Goal: Use online tool/utility: Utilize a website feature to perform a specific function

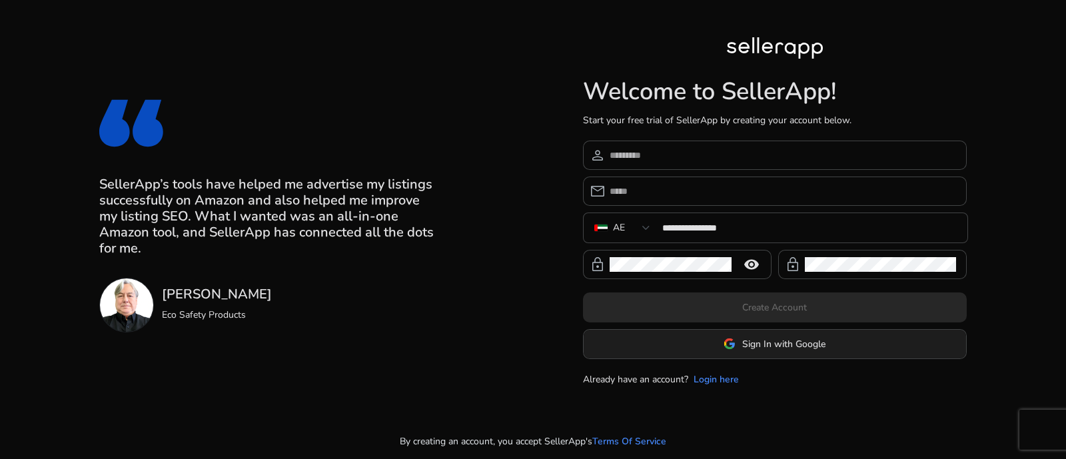
click at [808, 352] on span at bounding box center [775, 344] width 383 height 32
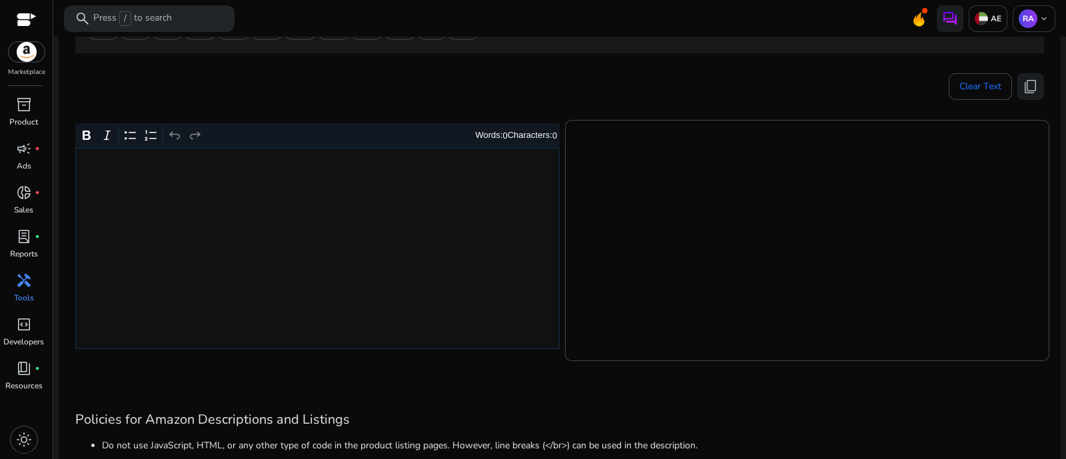
scroll to position [250, 0]
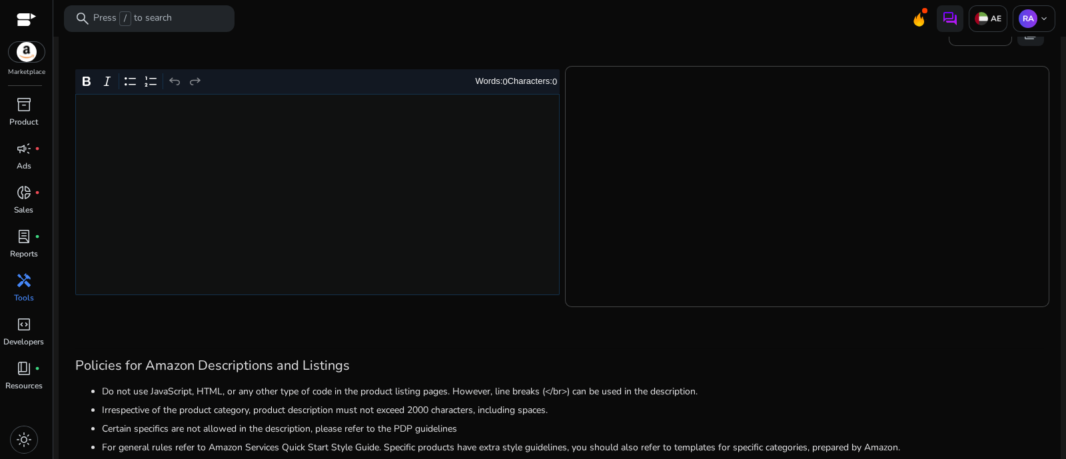
click at [384, 204] on div "Rich Text Editor. Editing area: main. Press Alt+0 for help." at bounding box center [317, 194] width 485 height 201
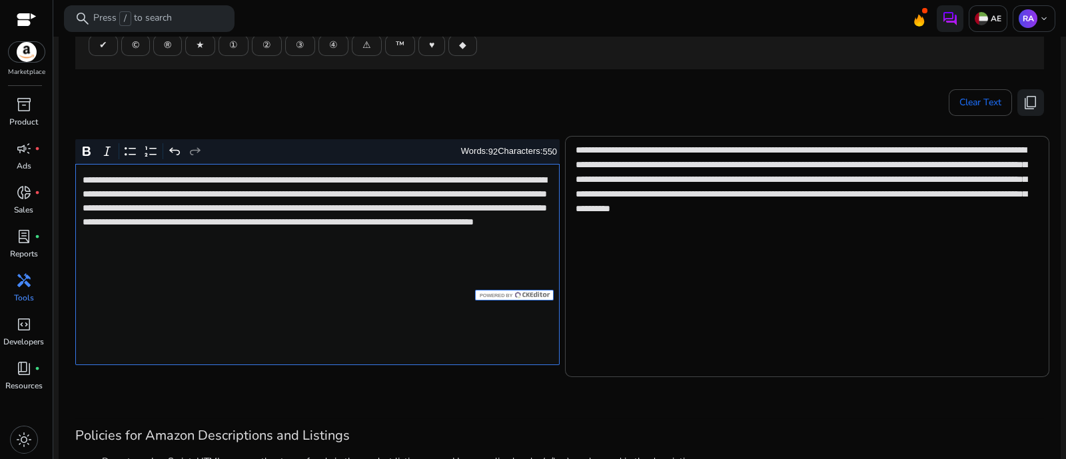
scroll to position [83, 0]
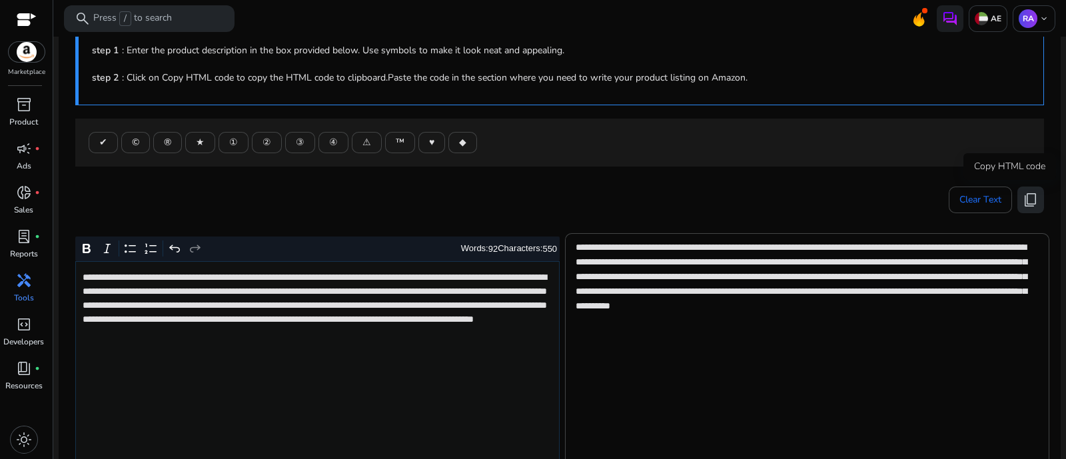
click at [1029, 201] on span "content_copy" at bounding box center [1031, 200] width 16 height 16
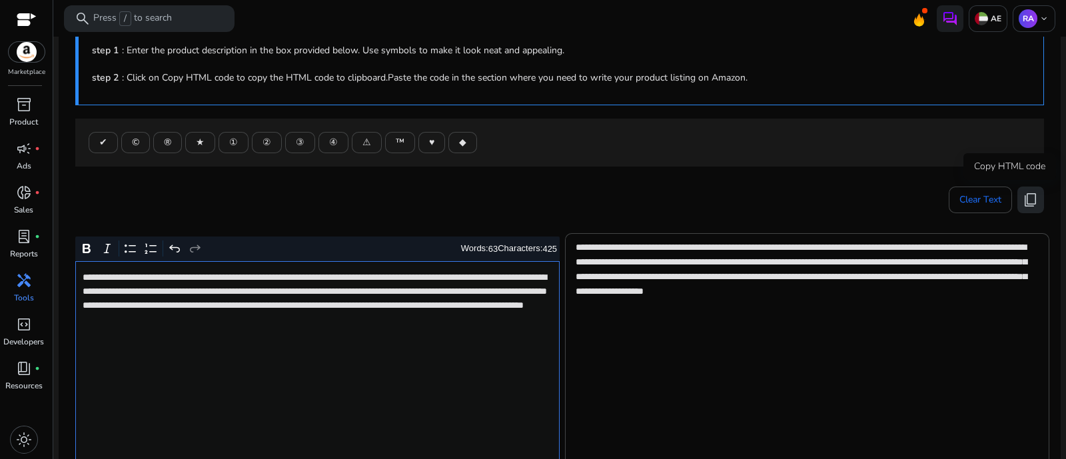
click at [1024, 205] on span "content_copy" at bounding box center [1031, 200] width 16 height 16
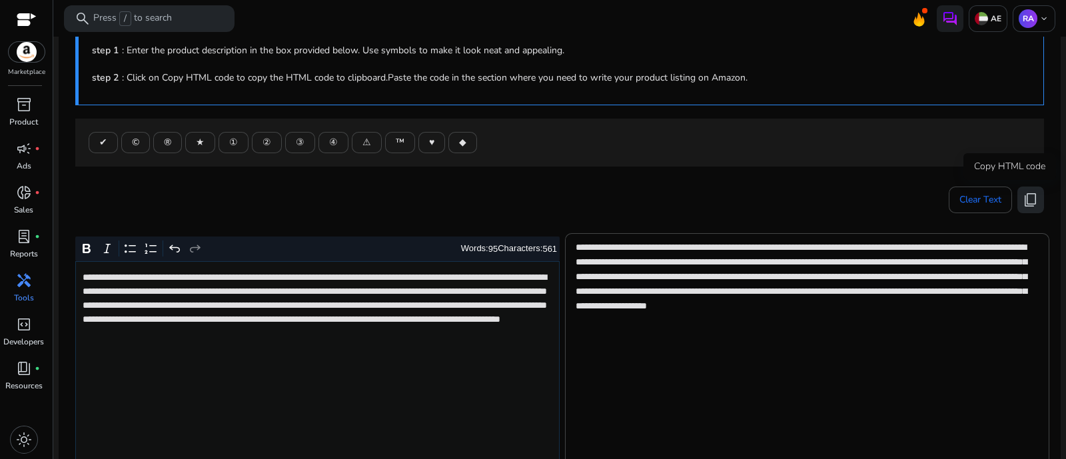
click at [1032, 192] on span "content_copy" at bounding box center [1031, 200] width 16 height 16
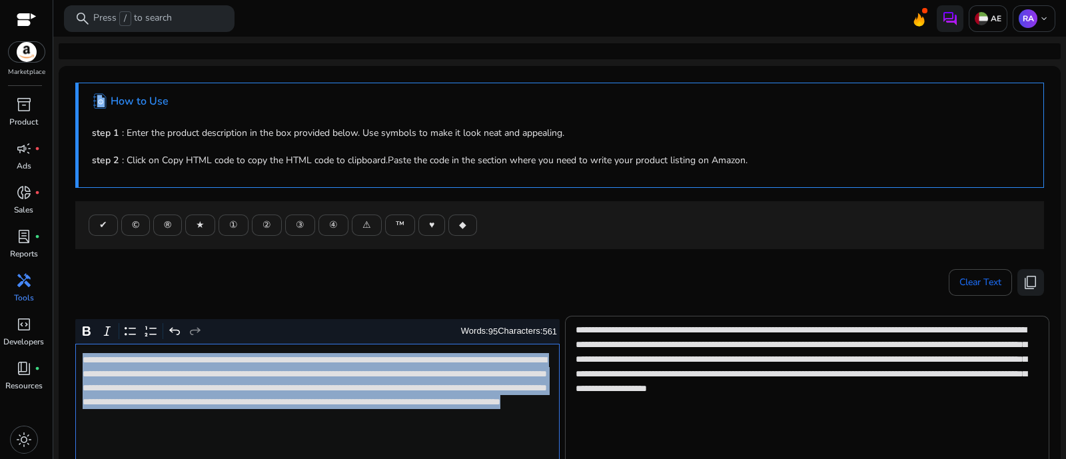
scroll to position [166, 0]
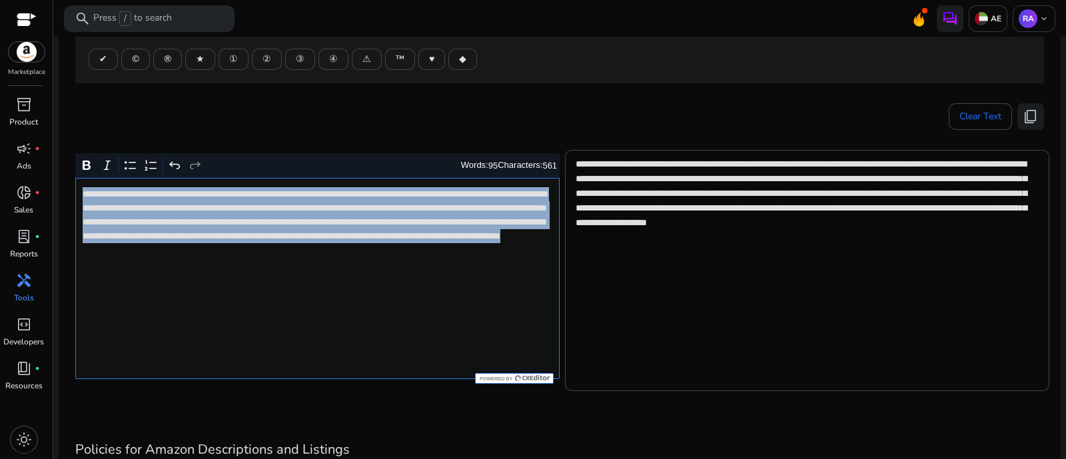
click at [402, 276] on div "**********" at bounding box center [317, 278] width 485 height 201
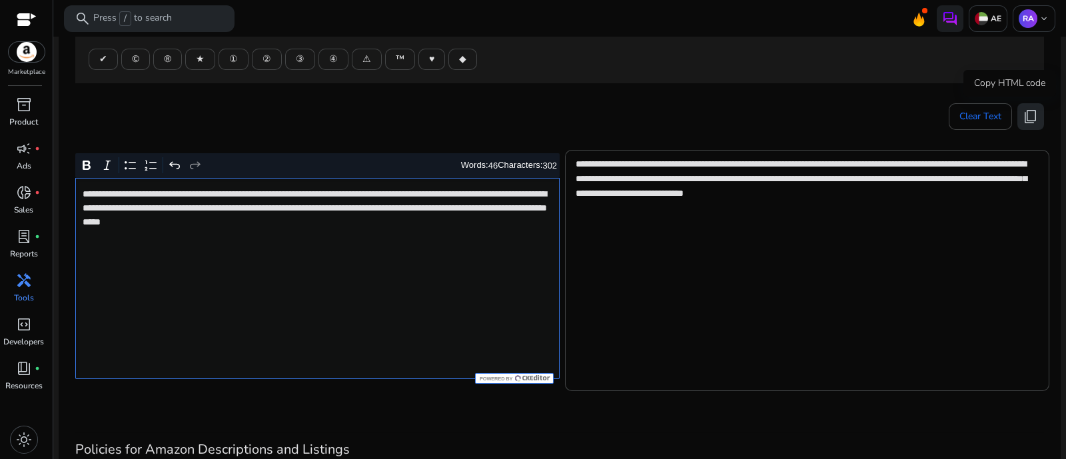
click at [1027, 111] on span "content_copy" at bounding box center [1031, 117] width 16 height 16
click at [1023, 111] on span "content_copy" at bounding box center [1031, 117] width 16 height 16
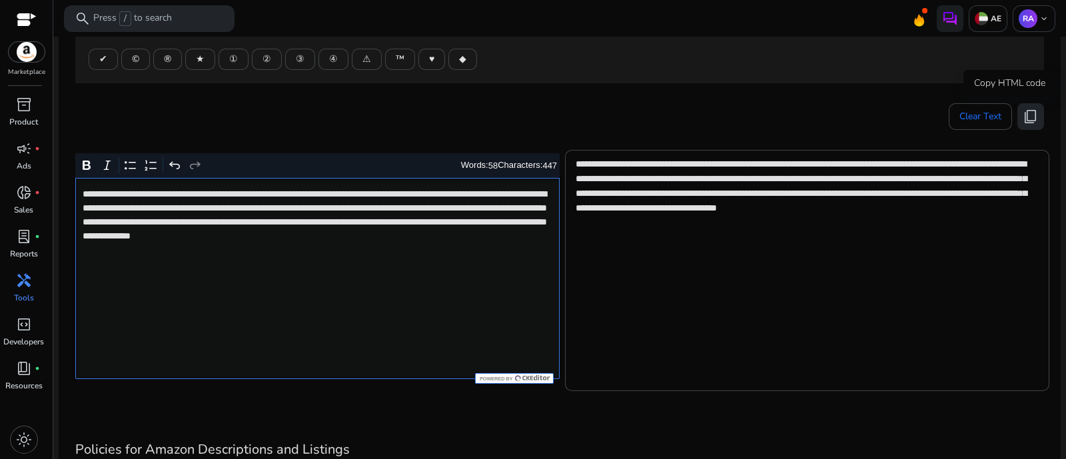
click at [1023, 121] on span "content_copy" at bounding box center [1031, 117] width 16 height 16
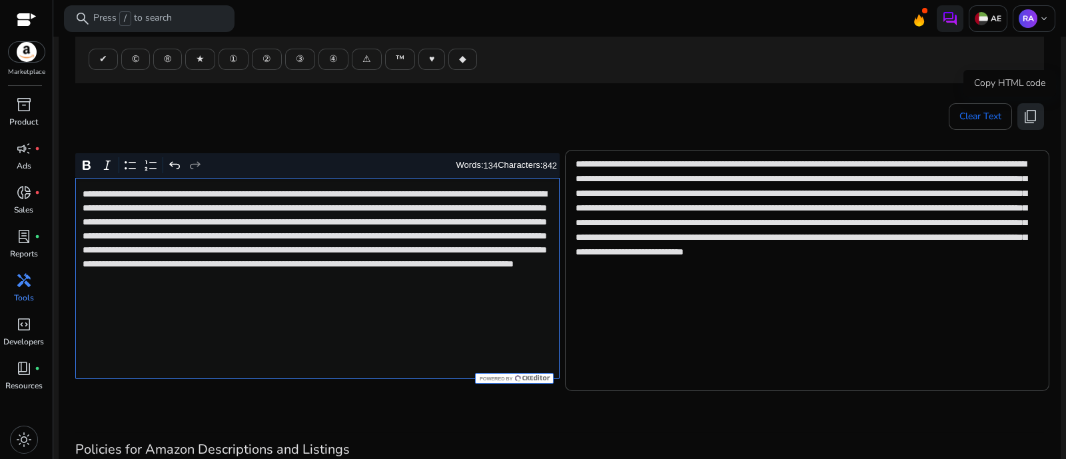
click at [1018, 105] on button "content_copy" at bounding box center [1031, 116] width 27 height 27
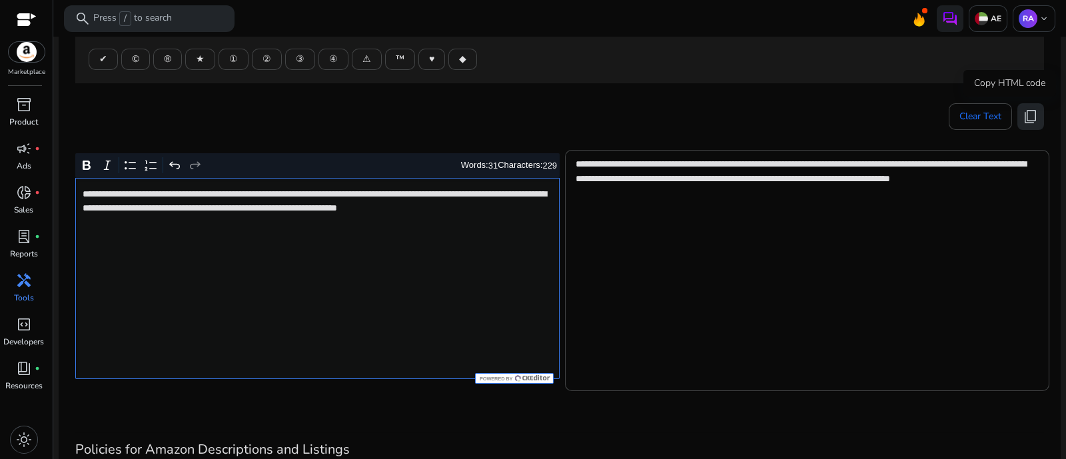
click at [1029, 117] on span "content_copy" at bounding box center [1031, 117] width 16 height 16
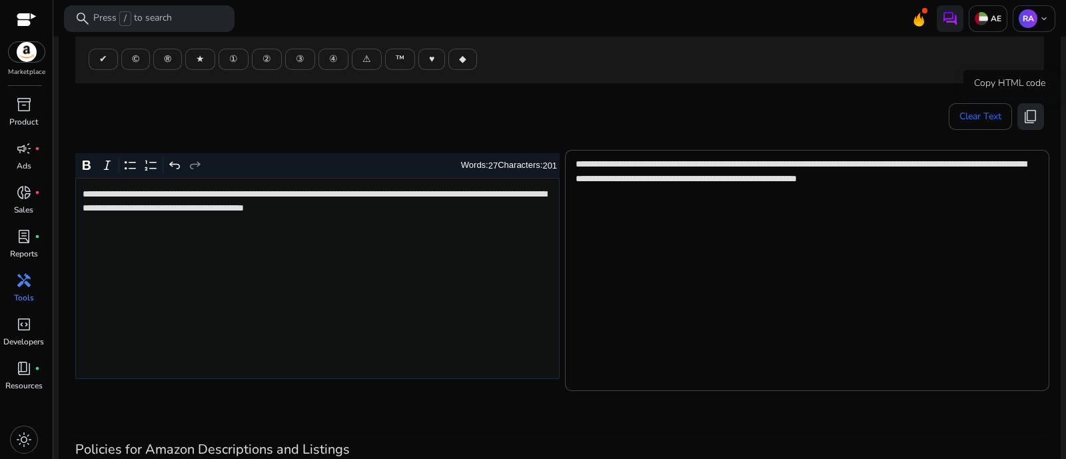
click at [1037, 113] on button "content_copy" at bounding box center [1031, 116] width 27 height 27
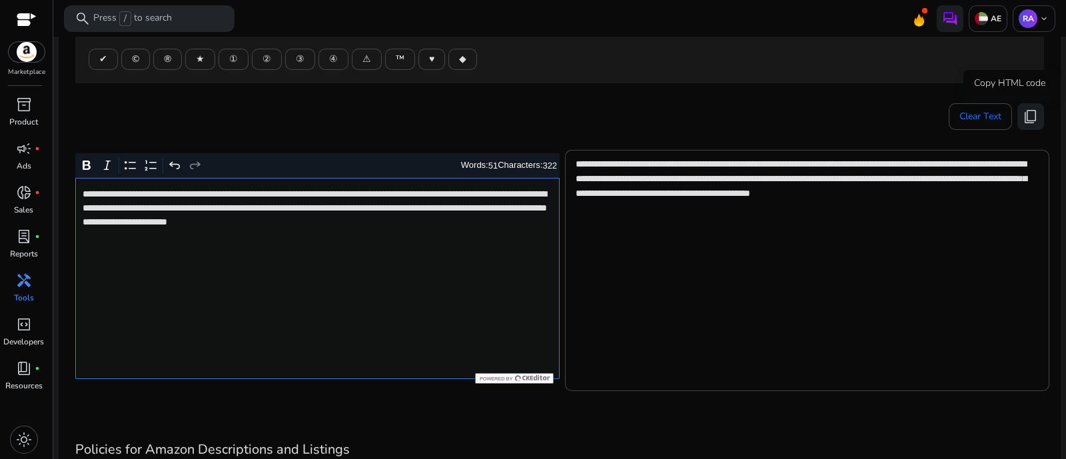
click at [1024, 118] on span "content_copy" at bounding box center [1031, 117] width 16 height 16
click at [1041, 116] on mat-card "**********" at bounding box center [560, 233] width 1002 height 666
click at [1030, 118] on span "content_copy" at bounding box center [1031, 117] width 16 height 16
click at [440, 258] on div "**********" at bounding box center [317, 278] width 485 height 201
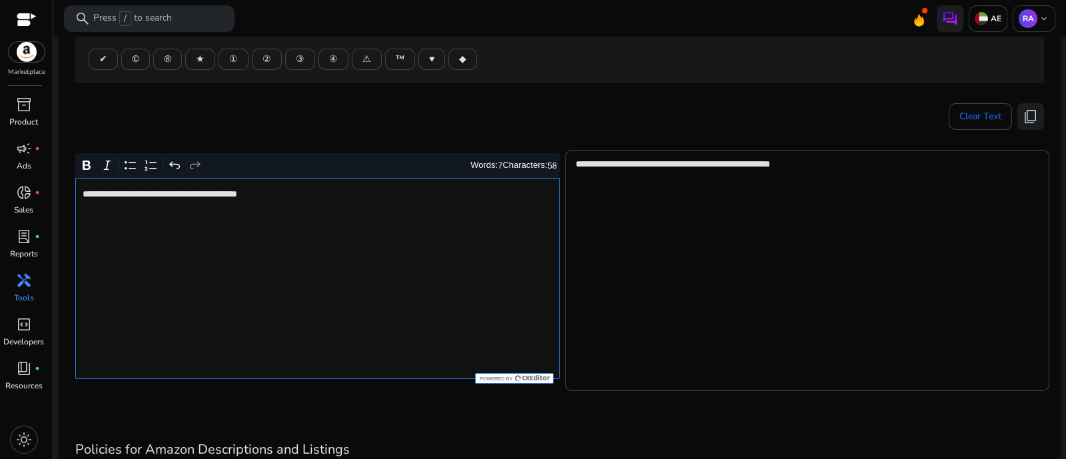
type textarea "**********"
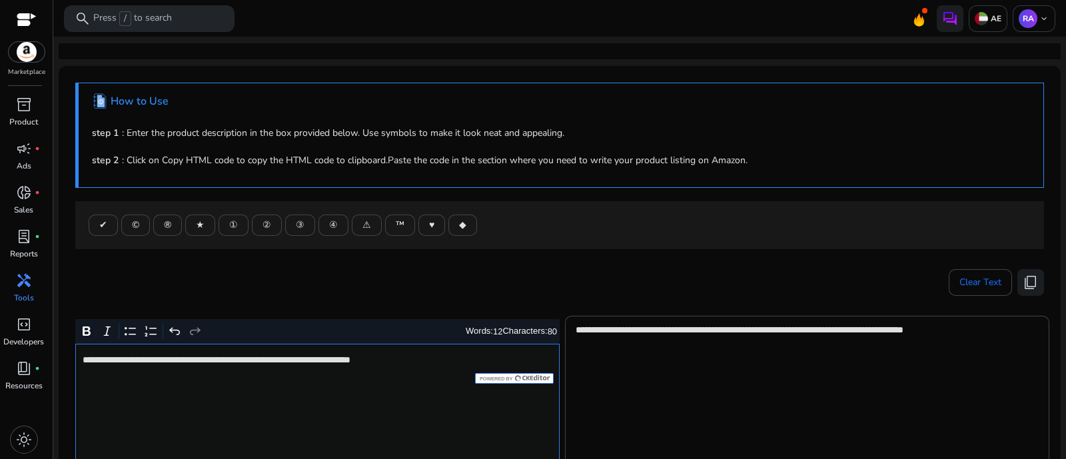
scroll to position [166, 0]
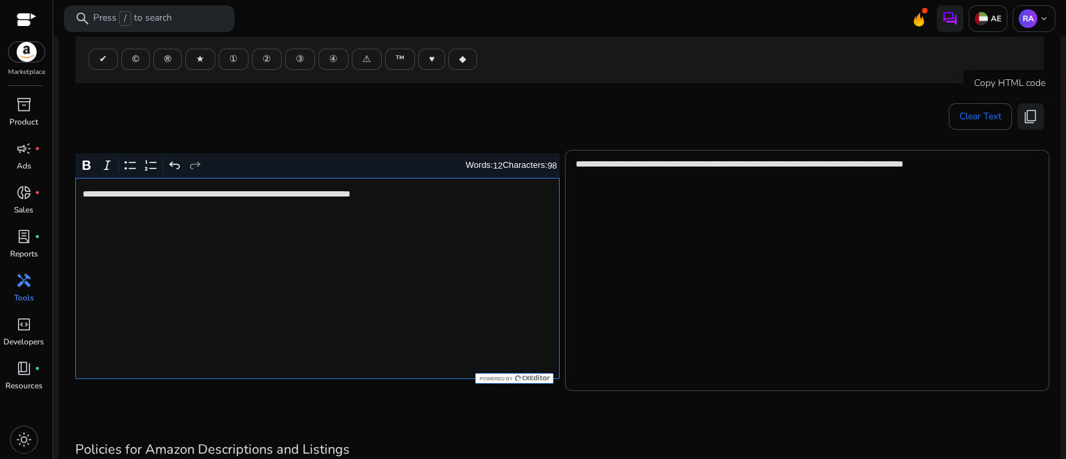
drag, startPoint x: 1024, startPoint y: 114, endPoint x: 552, endPoint y: 3, distance: 484.8
click at [1024, 113] on span "content_copy" at bounding box center [1031, 117] width 16 height 16
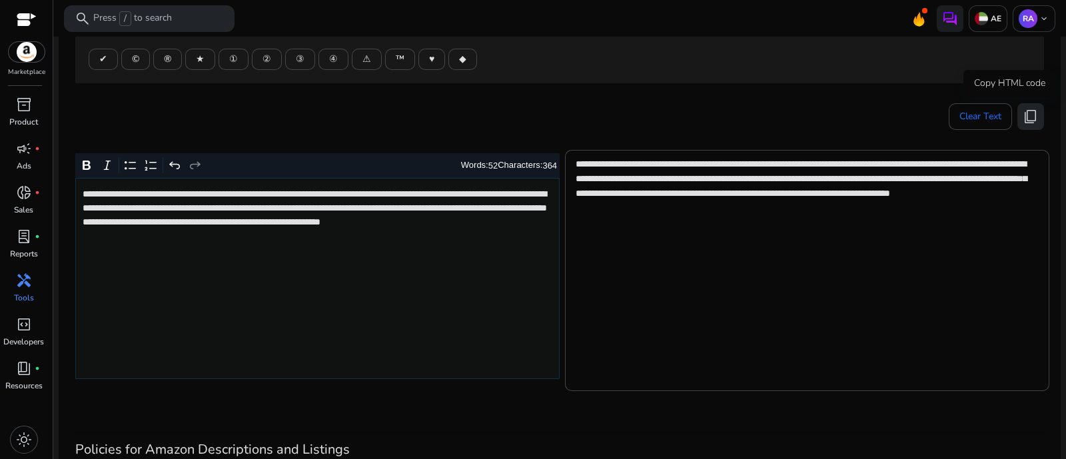
click at [1032, 115] on span "content_copy" at bounding box center [1031, 117] width 16 height 16
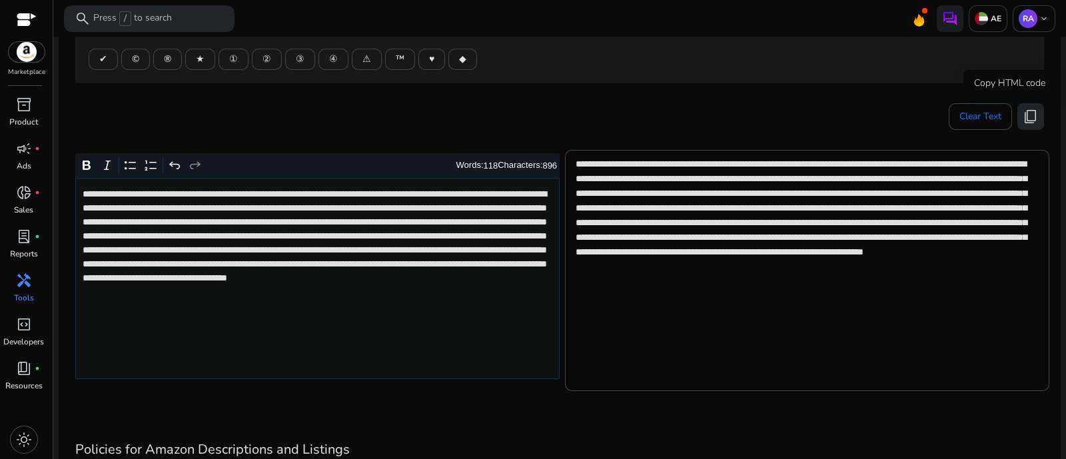
click at [1023, 118] on span "content_copy" at bounding box center [1031, 117] width 16 height 16
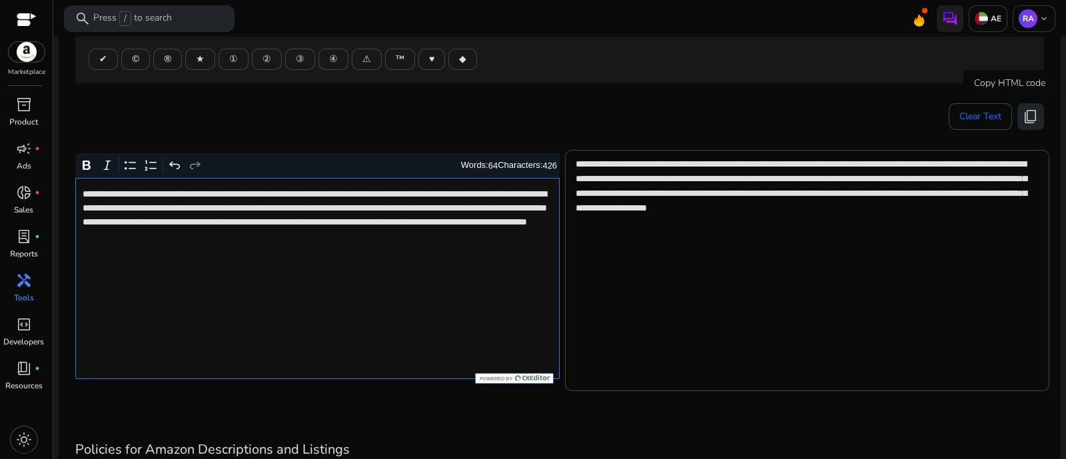
click at [1023, 112] on span "content_copy" at bounding box center [1031, 117] width 16 height 16
click at [1028, 115] on span "content_copy" at bounding box center [1031, 117] width 16 height 16
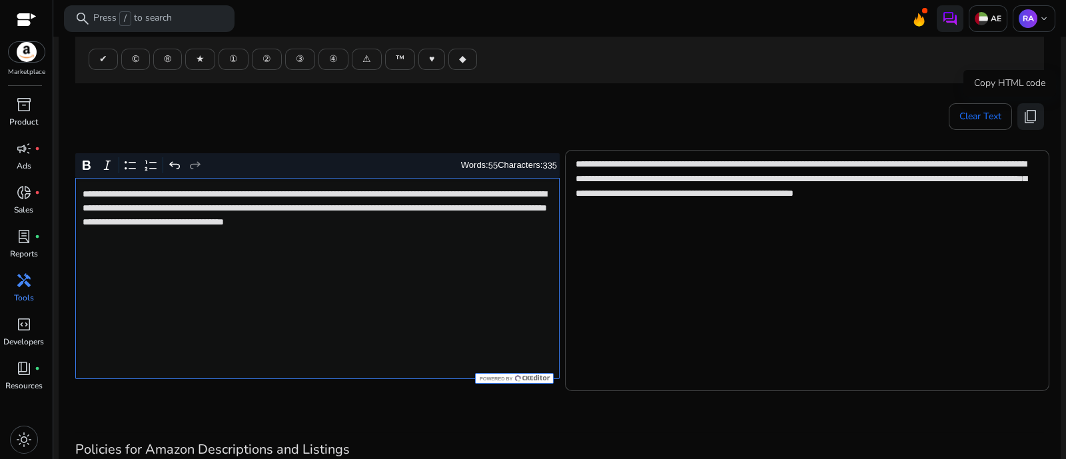
drag, startPoint x: 1029, startPoint y: 121, endPoint x: 703, endPoint y: 0, distance: 347.7
click at [1029, 120] on span "content_copy" at bounding box center [1031, 117] width 16 height 16
click at [1023, 118] on span "content_copy" at bounding box center [1031, 117] width 16 height 16
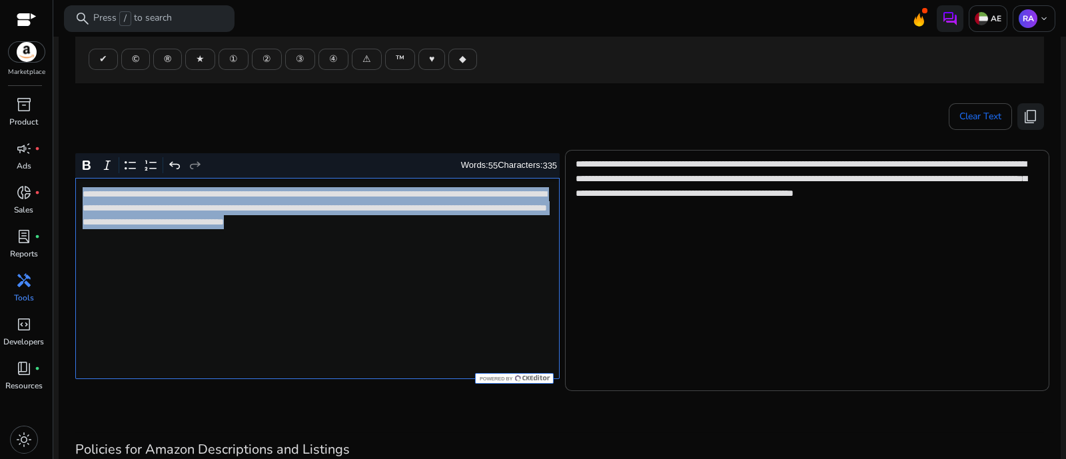
click at [427, 286] on div "**********" at bounding box center [317, 278] width 485 height 201
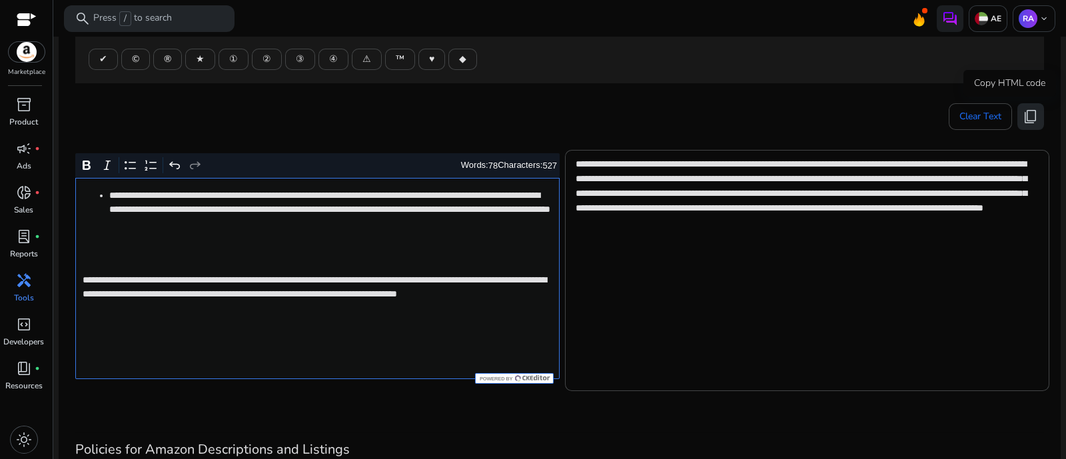
click at [1037, 107] on button "content_copy" at bounding box center [1031, 116] width 27 height 27
click at [424, 268] on p "**********" at bounding box center [317, 287] width 468 height 56
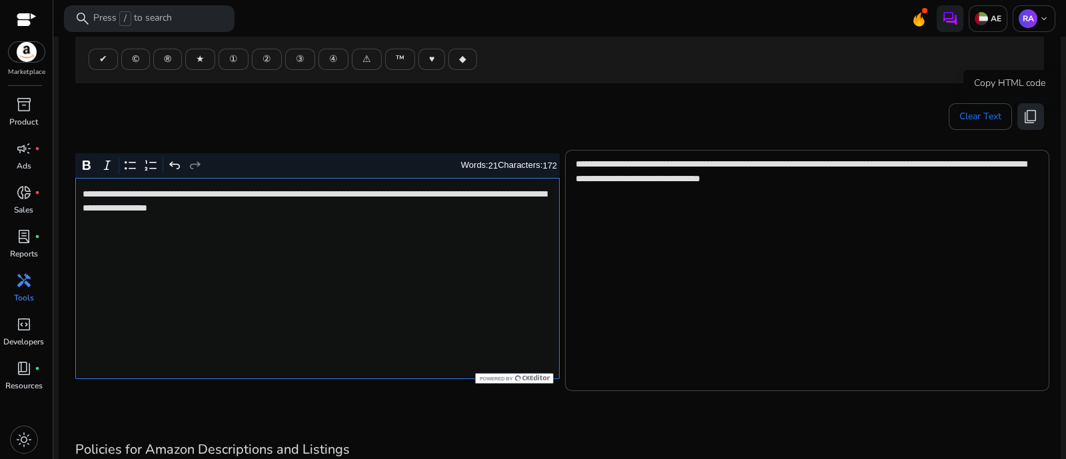
click at [1032, 118] on span "content_copy" at bounding box center [1031, 117] width 16 height 16
click at [1029, 117] on span "content_copy" at bounding box center [1031, 117] width 16 height 16
type textarea "**********"
click at [1019, 125] on button "content_copy" at bounding box center [1031, 116] width 27 height 27
